Goal: Transaction & Acquisition: Purchase product/service

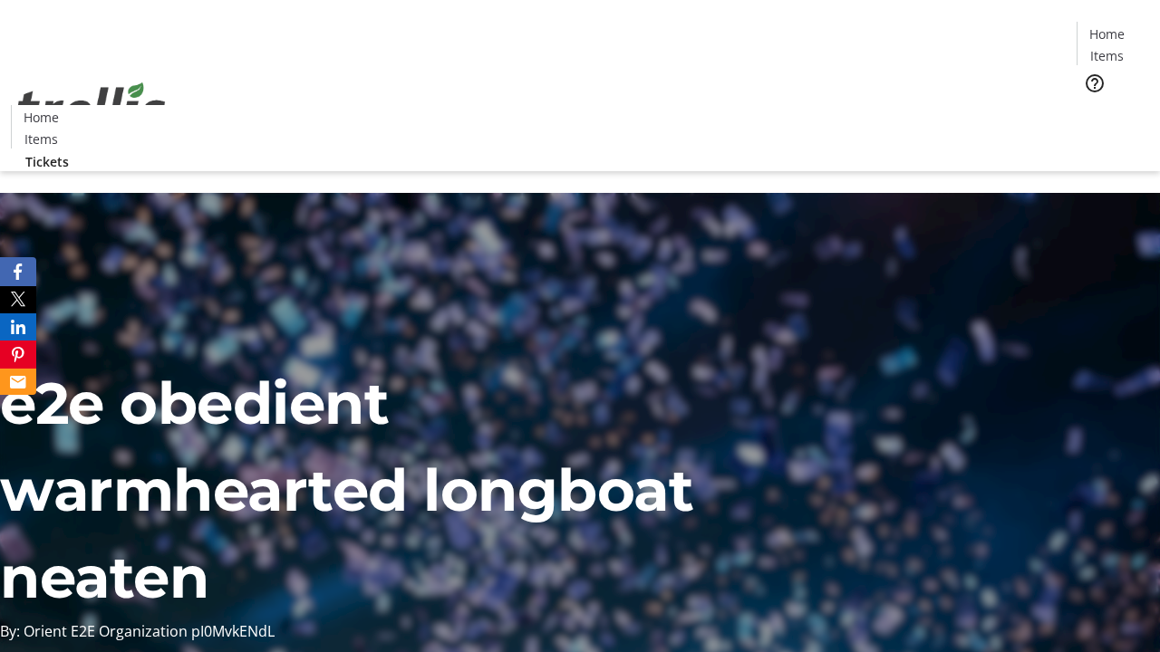
click at [1091, 105] on span "Tickets" at bounding box center [1112, 114] width 43 height 19
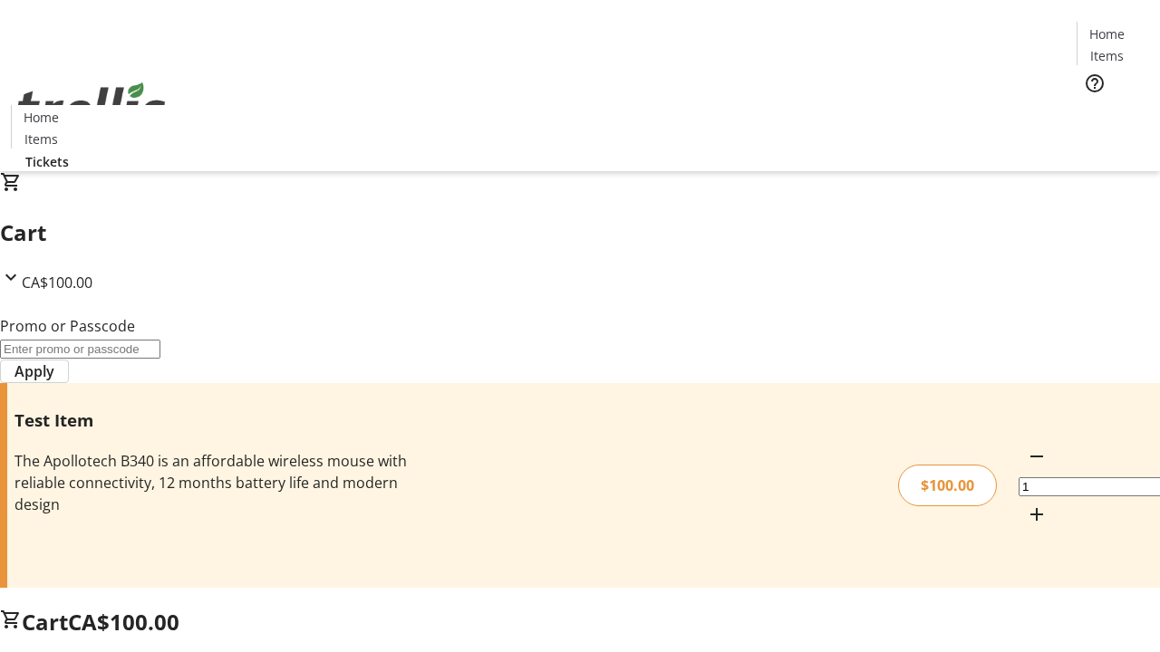
type input "PERCENT"
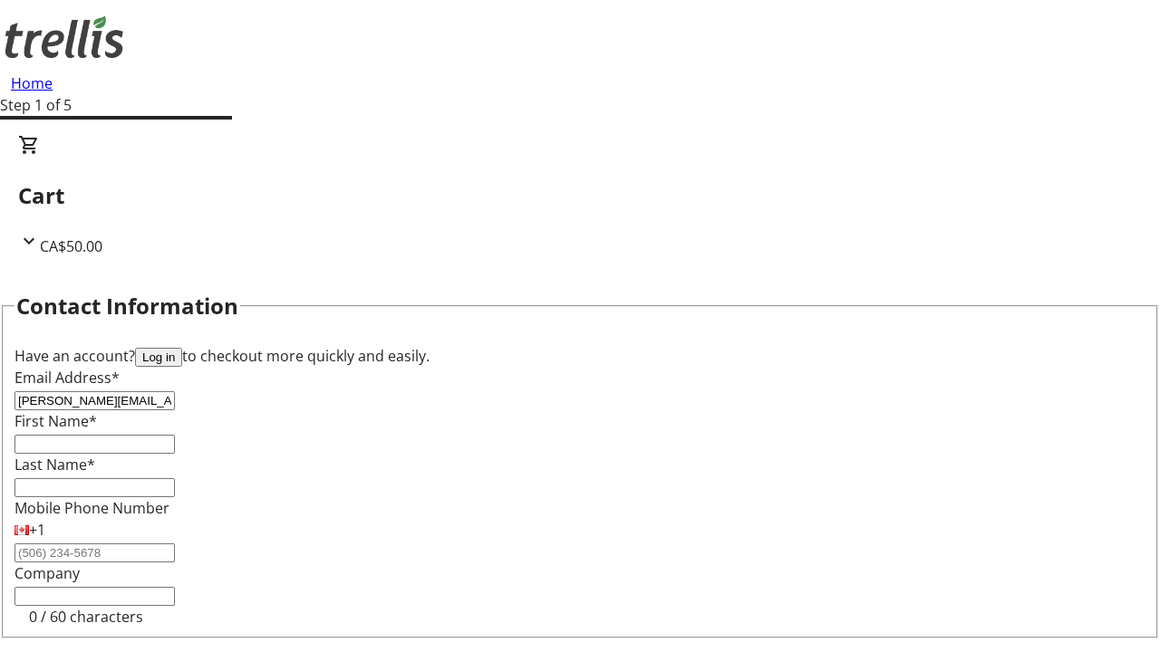
type input "[PERSON_NAME][EMAIL_ADDRESS][PERSON_NAME][DOMAIN_NAME]"
type input "[PERSON_NAME]"
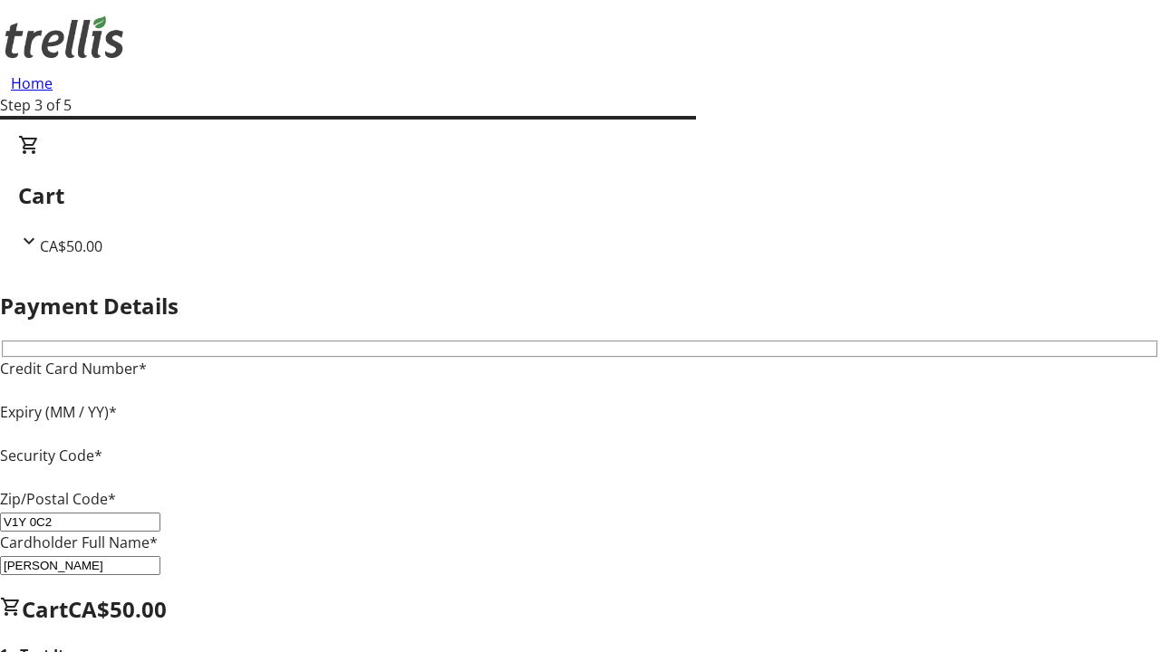
type input "V1Y 0C2"
